Goal: Information Seeking & Learning: Learn about a topic

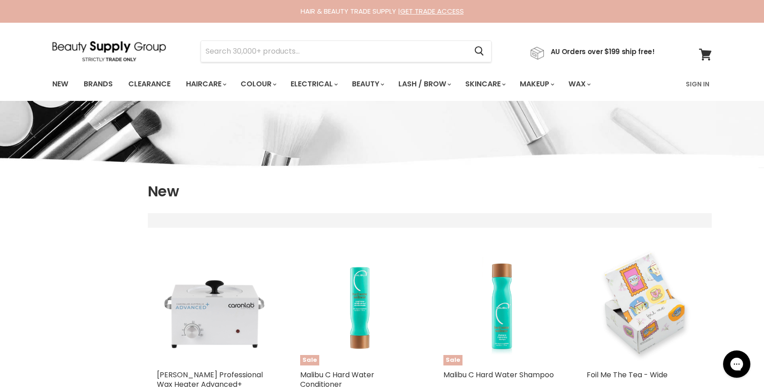
select select "created-descending"
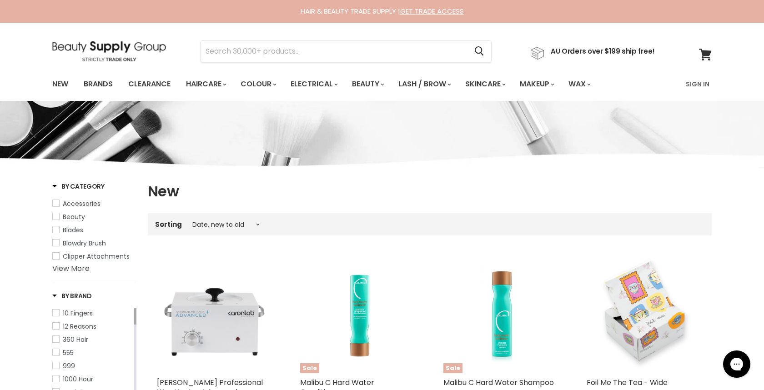
click at [115, 46] on img at bounding box center [109, 51] width 114 height 20
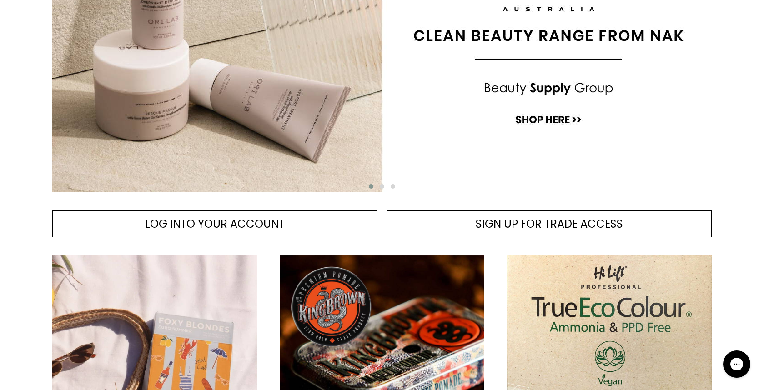
scroll to position [228, 0]
click at [383, 186] on span "Main content" at bounding box center [382, 186] width 5 height 5
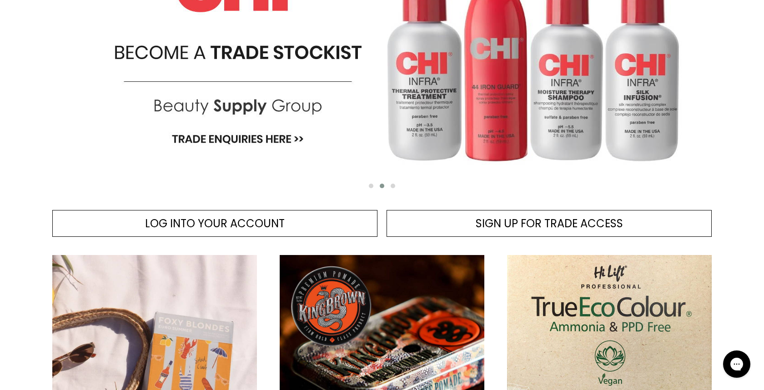
click at [357, 120] on img "Main content" at bounding box center [382, 33] width 660 height 318
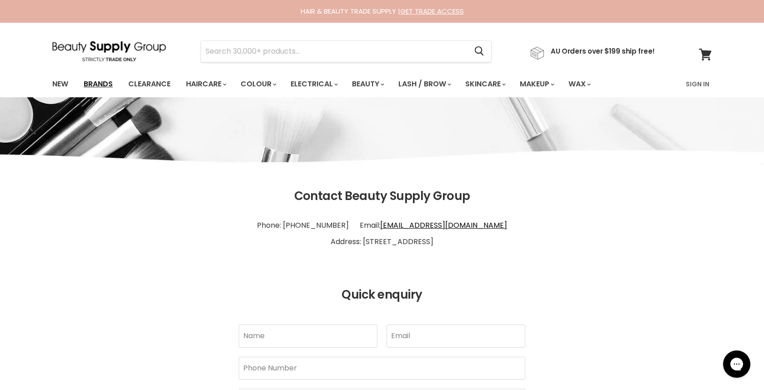
click at [91, 81] on link "Brands" at bounding box center [98, 84] width 43 height 19
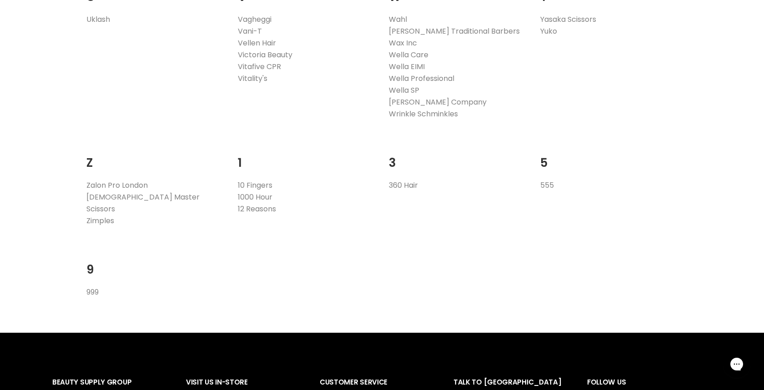
scroll to position [1759, 0]
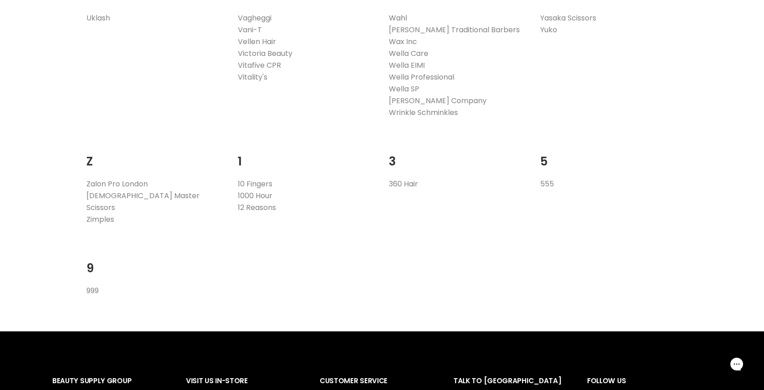
click at [397, 19] on link "Wahl" at bounding box center [398, 18] width 18 height 10
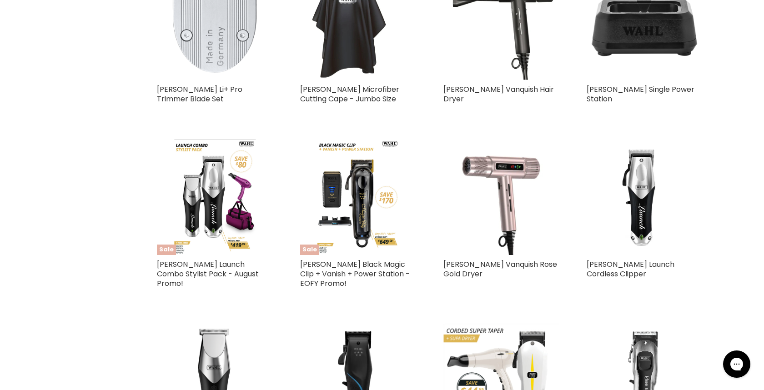
scroll to position [990, 0]
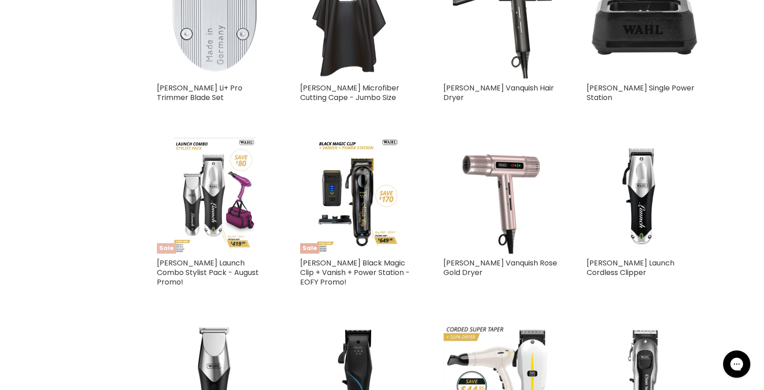
click at [176, 170] on img "Main content" at bounding box center [214, 196] width 81 height 116
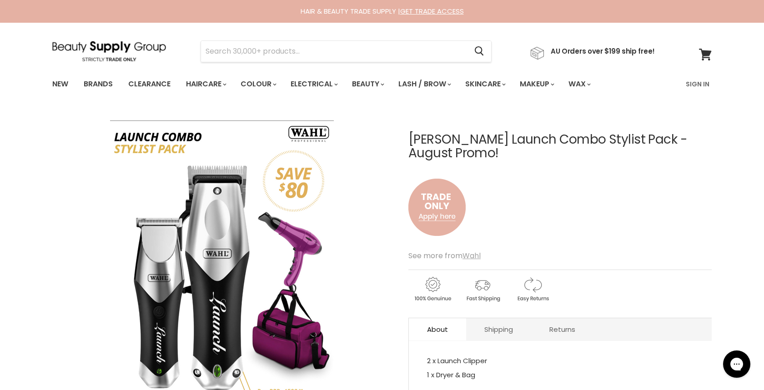
click at [470, 251] on u "Wahl" at bounding box center [472, 256] width 18 height 10
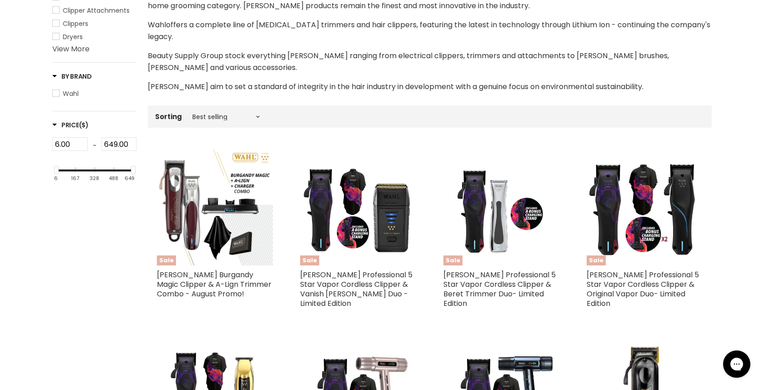
scroll to position [220, 0]
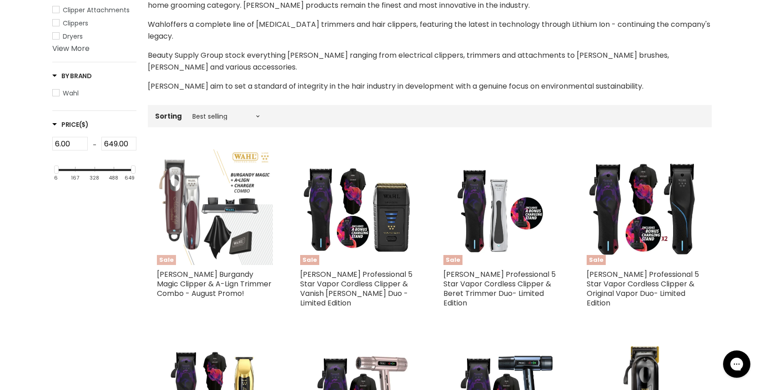
click at [222, 203] on img "Main content" at bounding box center [215, 207] width 116 height 116
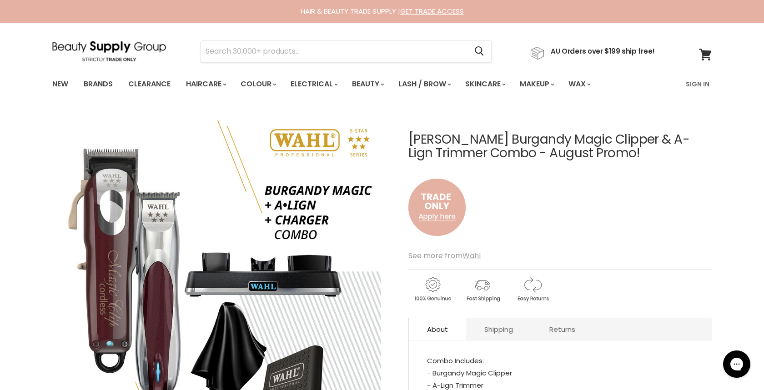
click at [472, 255] on u "Wahl" at bounding box center [472, 256] width 18 height 10
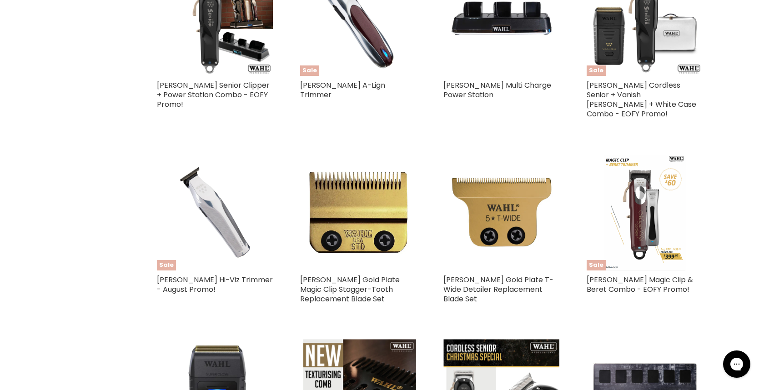
scroll to position [1743, 0]
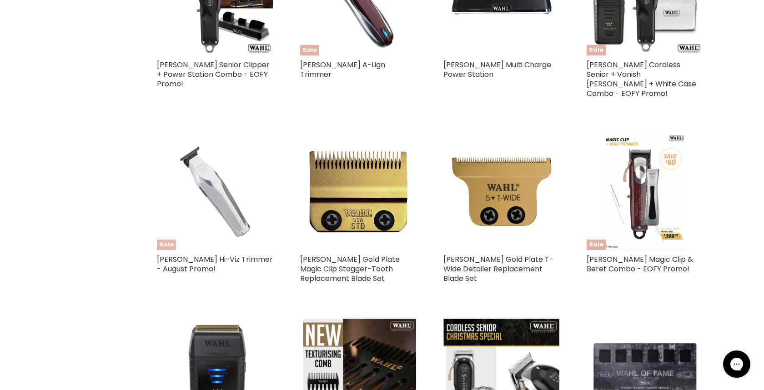
click at [220, 150] on img "Main content" at bounding box center [215, 192] width 116 height 116
